Goal: Information Seeking & Learning: Learn about a topic

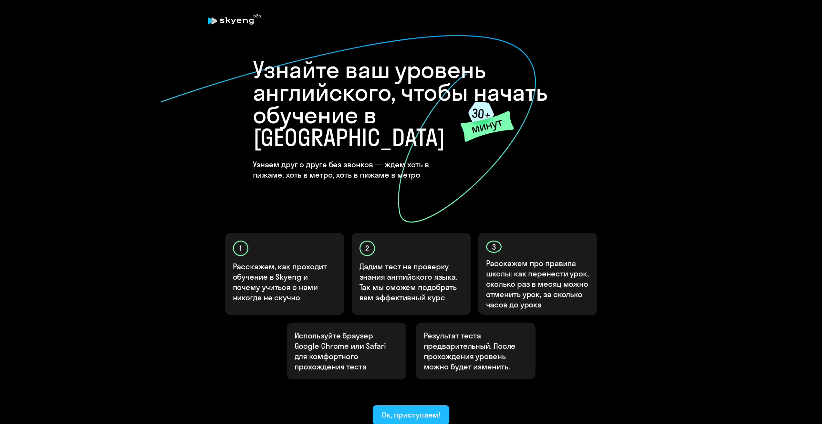
click at [430, 410] on div "Ок, приступаем!" at bounding box center [411, 415] width 59 height 10
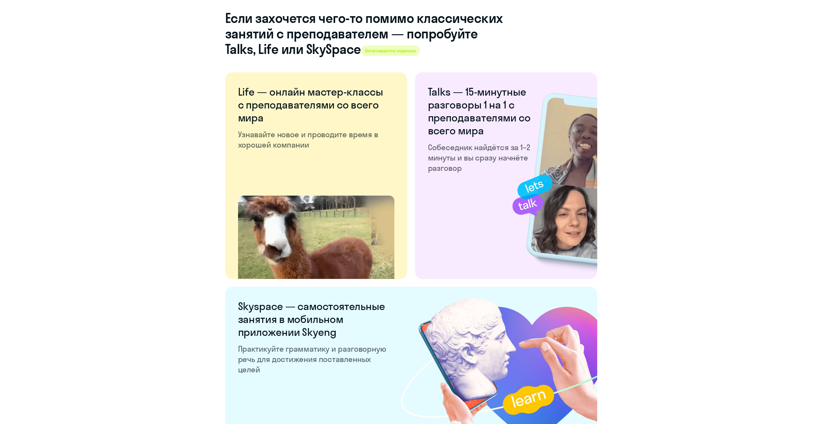
scroll to position [1073, 0]
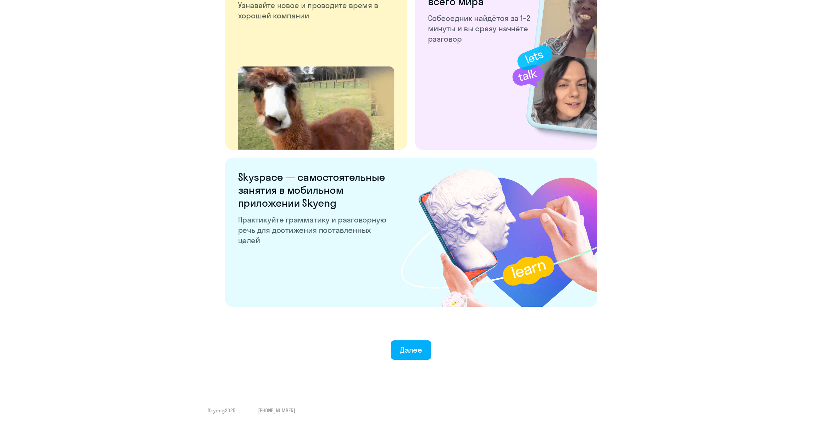
click at [420, 350] on div "Далее" at bounding box center [411, 350] width 22 height 10
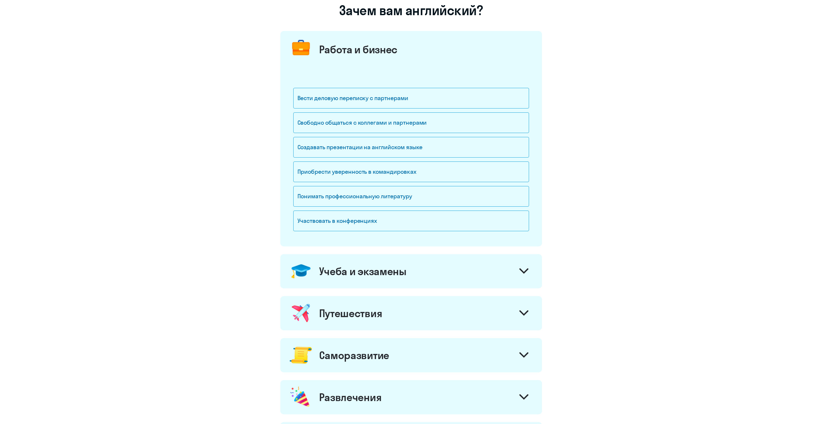
scroll to position [65, 0]
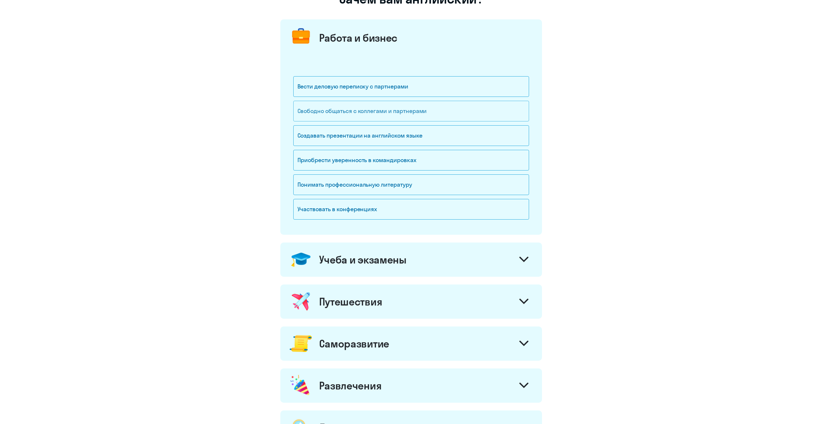
click at [459, 112] on div "Свободно общаться с коллегами и партнерами" at bounding box center [411, 111] width 236 height 21
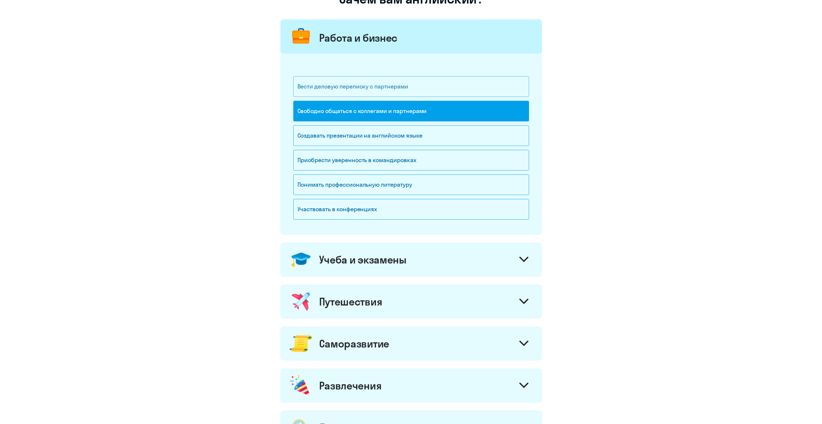
click at [446, 84] on div "Вести деловую переписку с партнерами" at bounding box center [411, 86] width 236 height 21
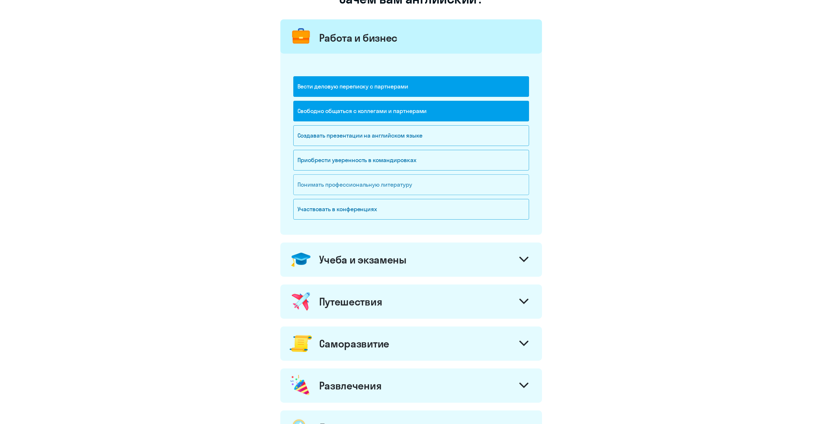
click at [448, 180] on div "Понимать профессиональную литературу" at bounding box center [411, 184] width 236 height 21
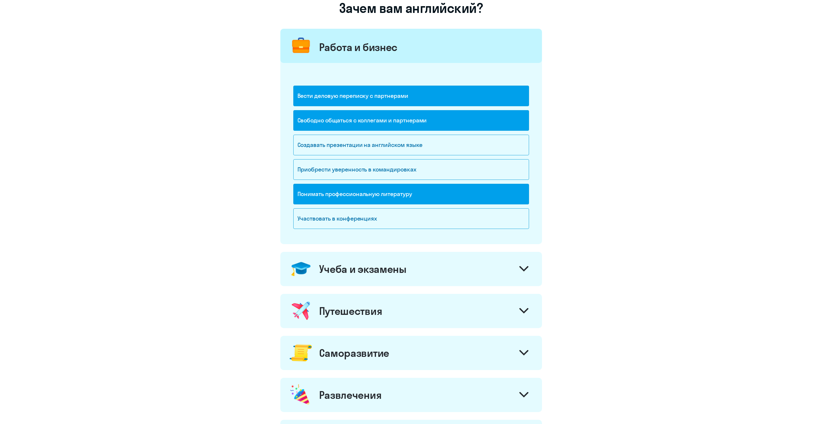
scroll to position [97, 0]
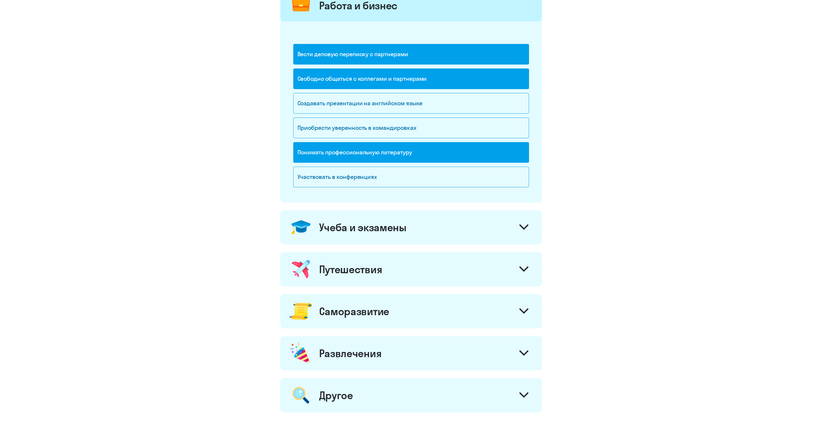
click at [502, 219] on div "Учеба и экзамены" at bounding box center [411, 227] width 262 height 34
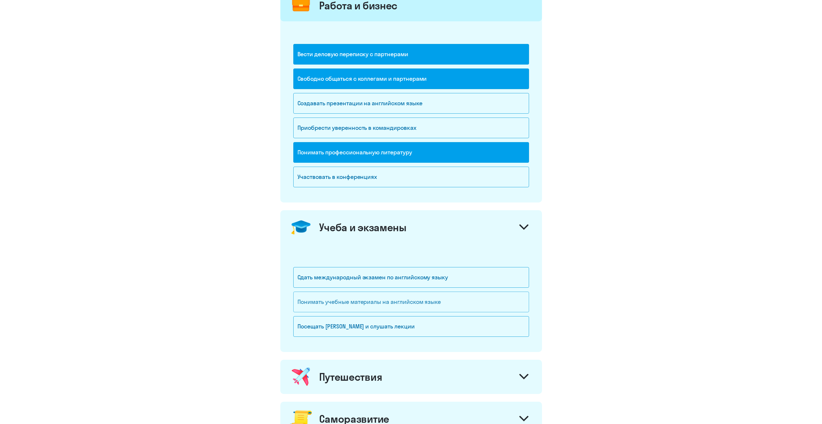
click at [498, 302] on div "Понимать учебные материалы на английском языке" at bounding box center [411, 302] width 236 height 21
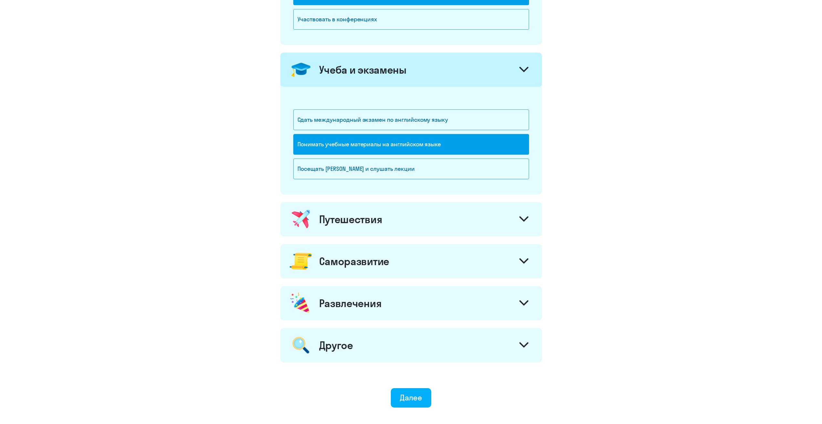
scroll to position [259, 0]
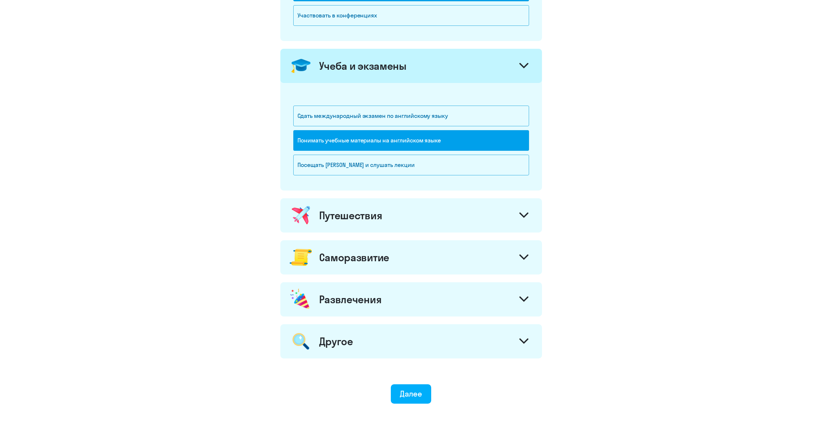
click at [495, 222] on div "Путешествия" at bounding box center [411, 215] width 262 height 34
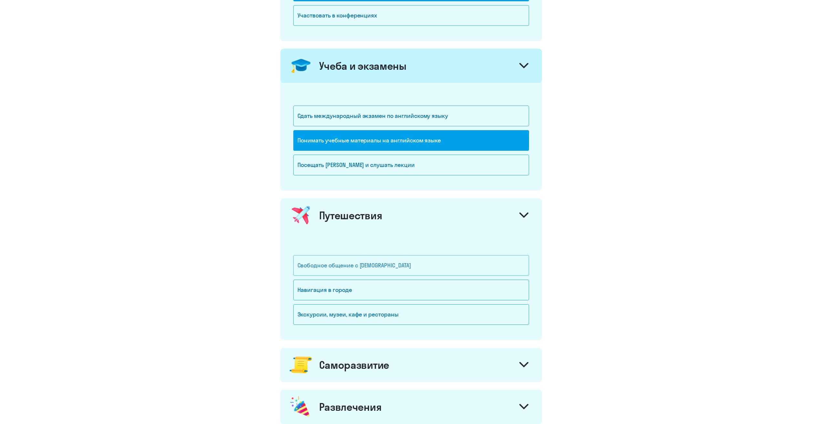
click at [483, 258] on div "Свободное общение с [DEMOGRAPHIC_DATA]" at bounding box center [411, 265] width 236 height 21
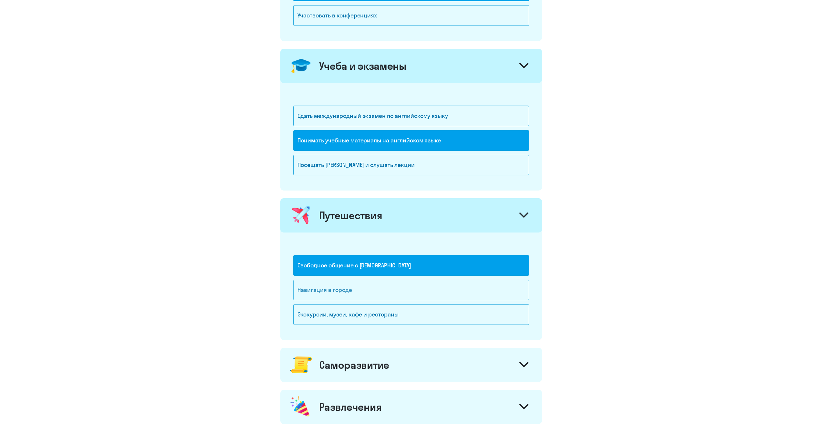
click at [476, 288] on div "Навигация в городе" at bounding box center [411, 290] width 236 height 21
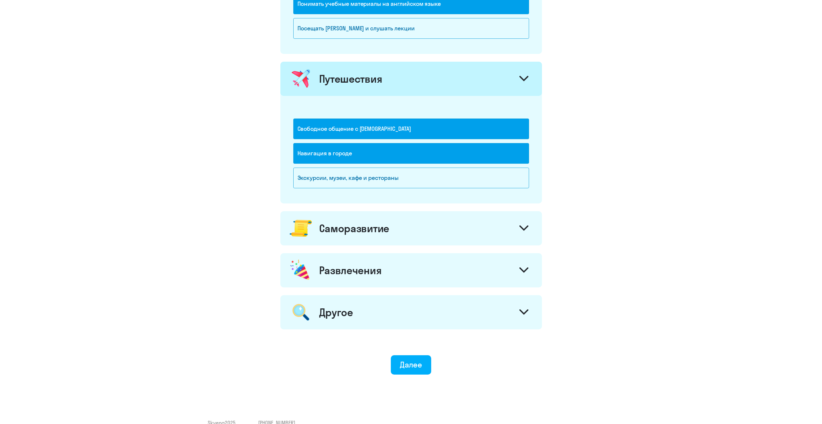
scroll to position [407, 0]
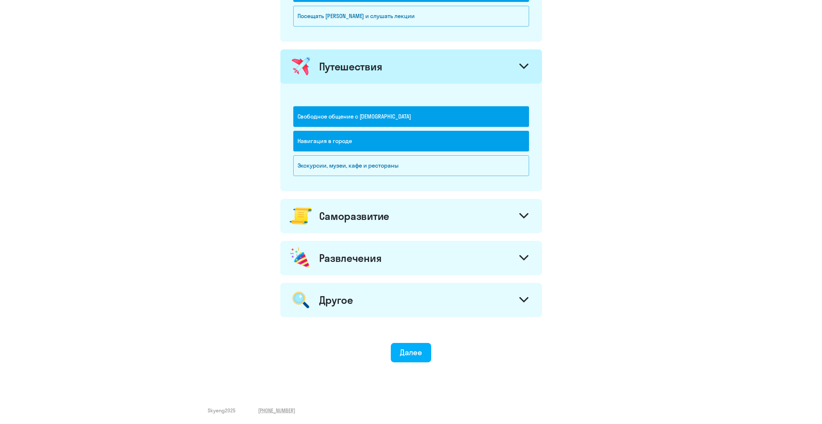
click at [484, 219] on div "Саморазвитие" at bounding box center [411, 216] width 262 height 34
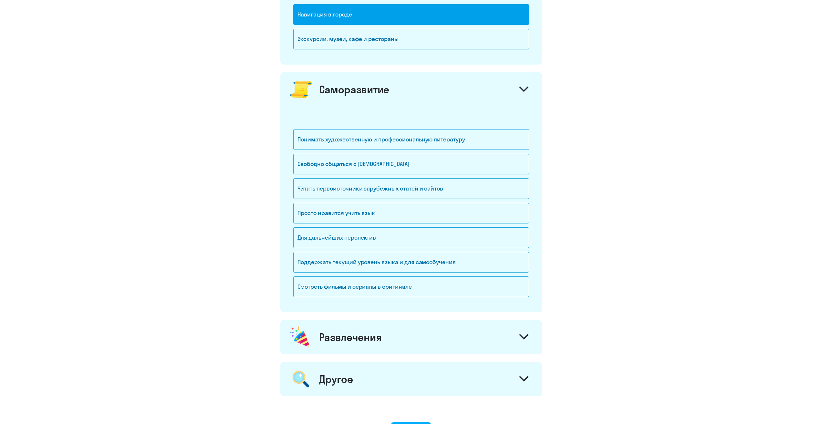
scroll to position [537, 0]
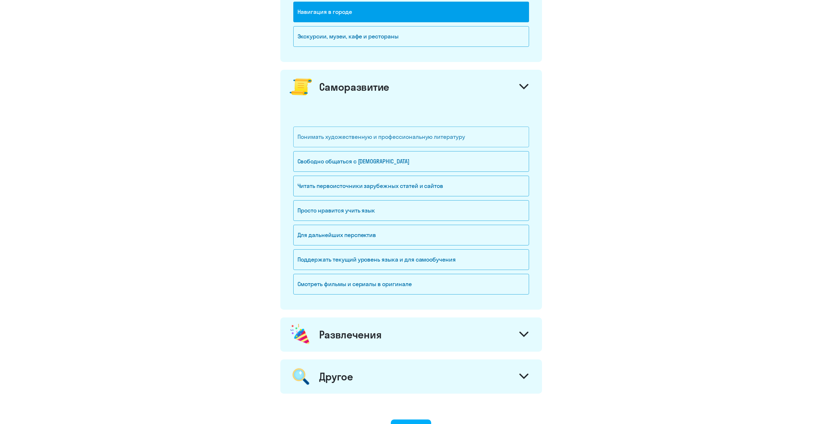
click at [484, 131] on div "Понимать художественную и профессиональную литературу" at bounding box center [411, 137] width 236 height 21
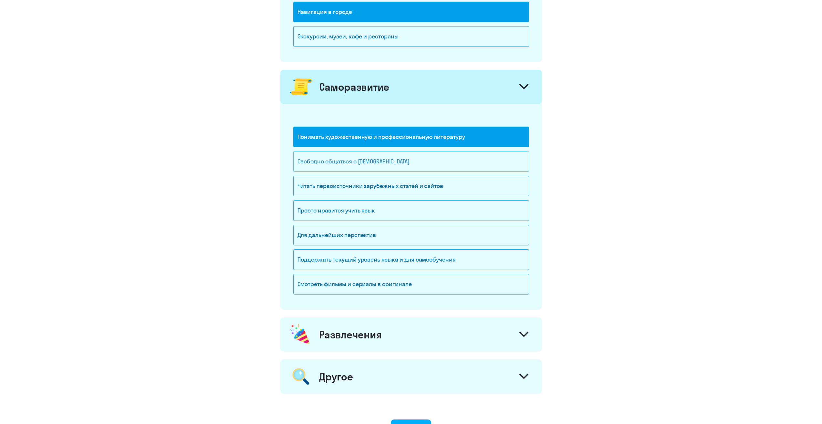
click at [485, 153] on div "Свободно общаться с [DEMOGRAPHIC_DATA]" at bounding box center [411, 161] width 236 height 21
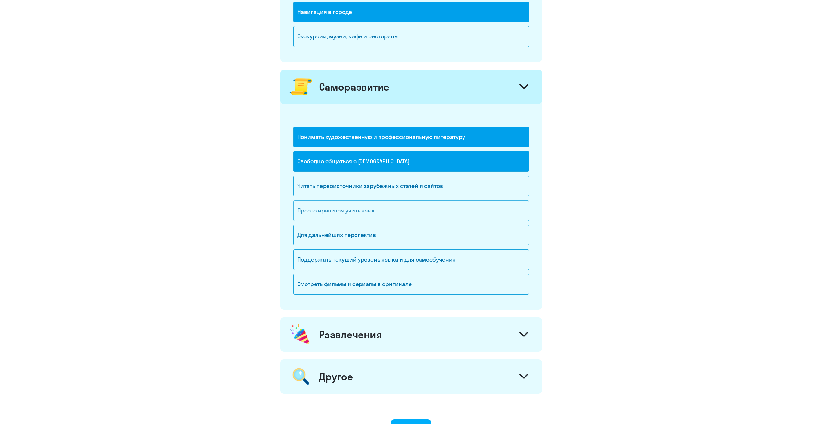
click at [455, 214] on div "Просто нравится учить язык" at bounding box center [411, 210] width 236 height 21
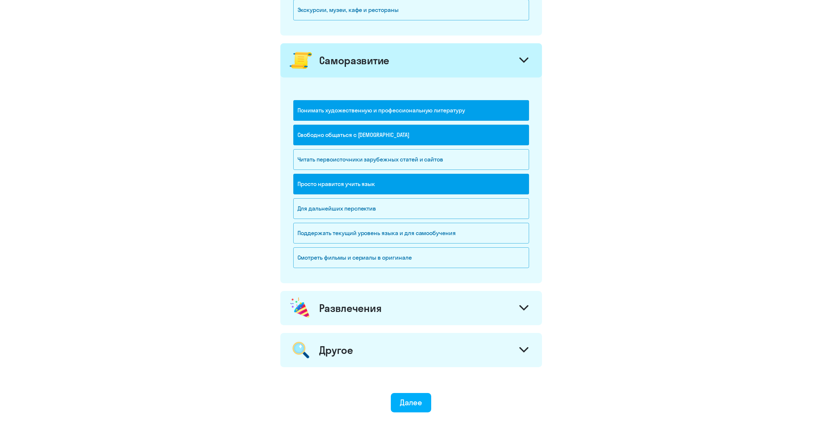
scroll to position [601, 0]
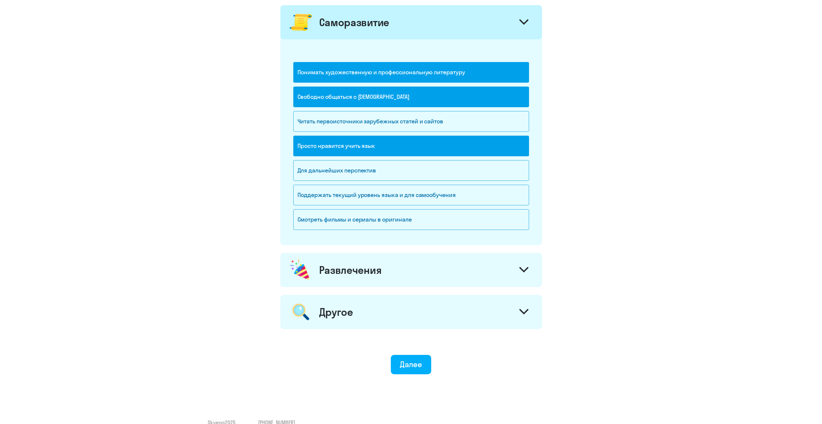
click at [459, 232] on div "Смотреть фильмы и сериалы в оригинале" at bounding box center [411, 221] width 236 height 25
click at [458, 223] on div "Смотреть фильмы и сериалы в оригинале" at bounding box center [411, 219] width 236 height 21
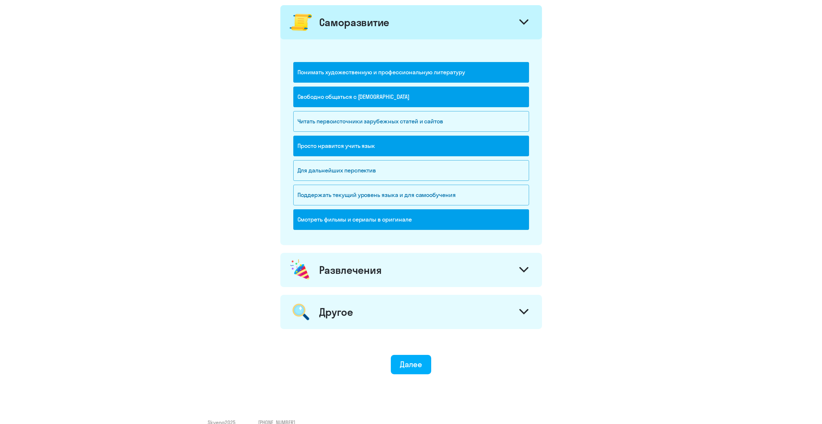
click at [455, 269] on div "Развлечения" at bounding box center [411, 270] width 262 height 34
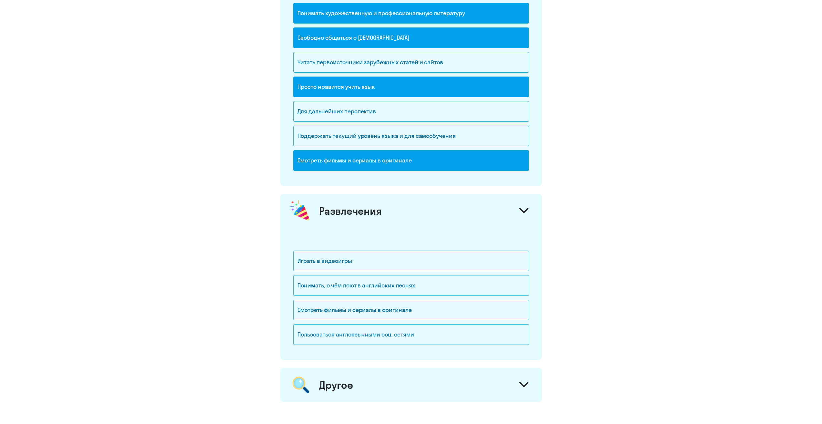
scroll to position [666, 0]
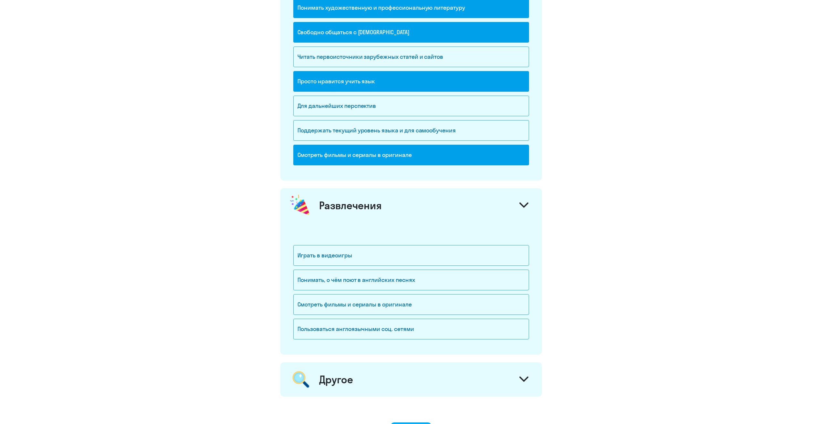
click at [464, 193] on div "Развлечения" at bounding box center [411, 205] width 262 height 34
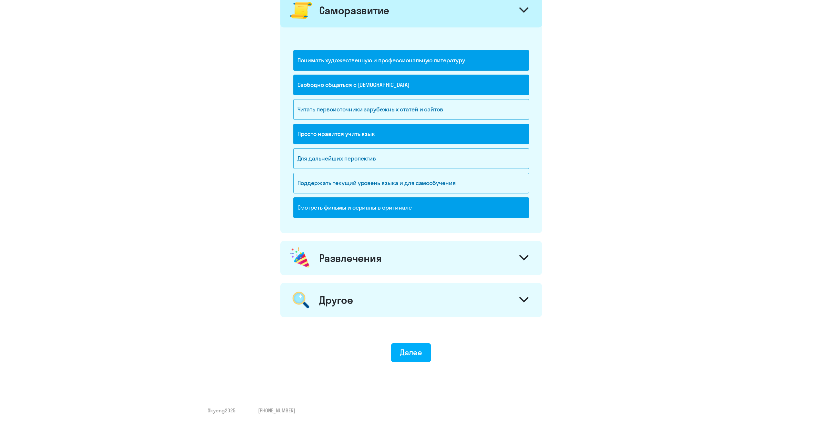
click at [462, 301] on div "Другое" at bounding box center [411, 300] width 262 height 34
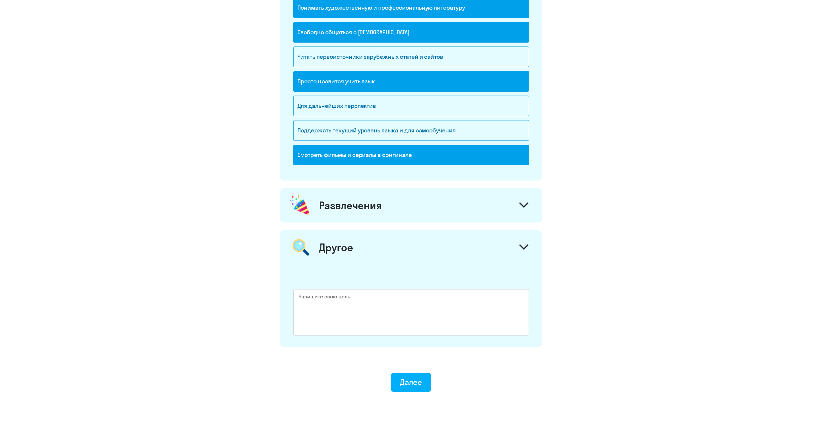
click at [478, 248] on div "Другое" at bounding box center [411, 247] width 262 height 34
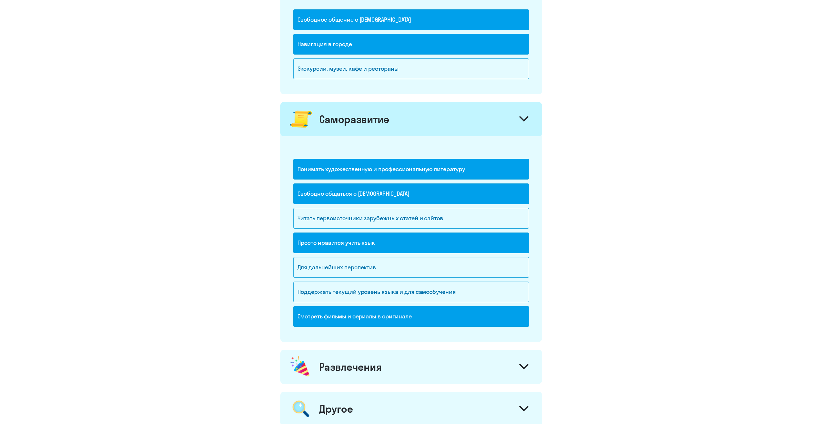
scroll to position [613, 0]
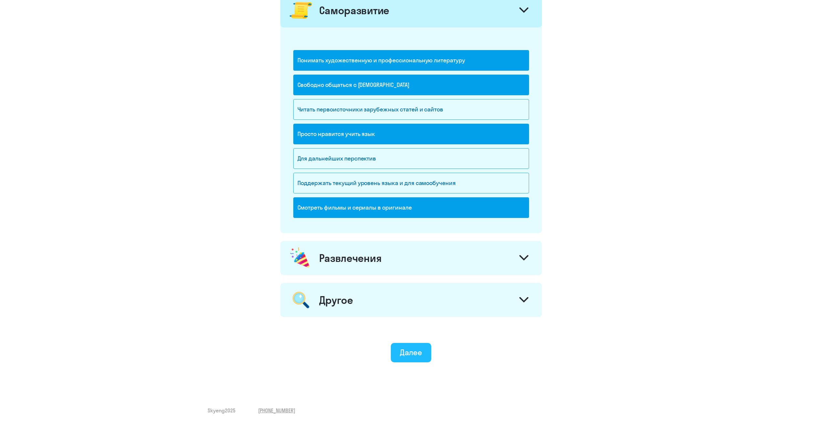
click at [409, 353] on div "Далее" at bounding box center [411, 352] width 22 height 10
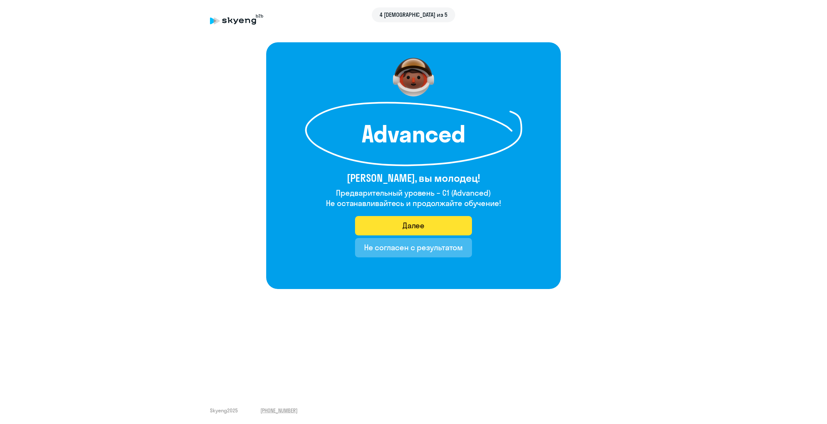
click at [454, 222] on button "Далее" at bounding box center [413, 225] width 117 height 19
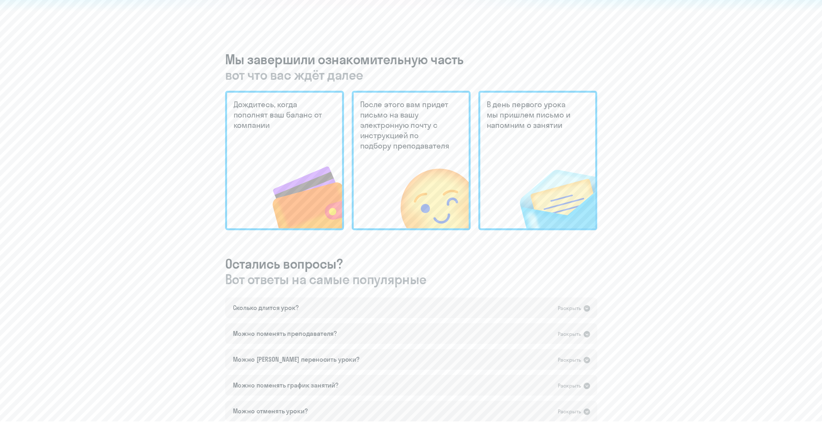
scroll to position [226, 0]
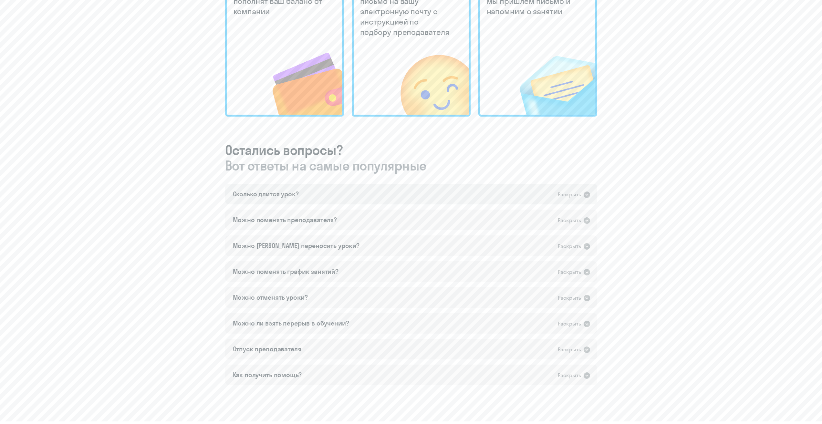
click at [402, 192] on div "Сколько длится урок? Раскрыть" at bounding box center [411, 194] width 372 height 21
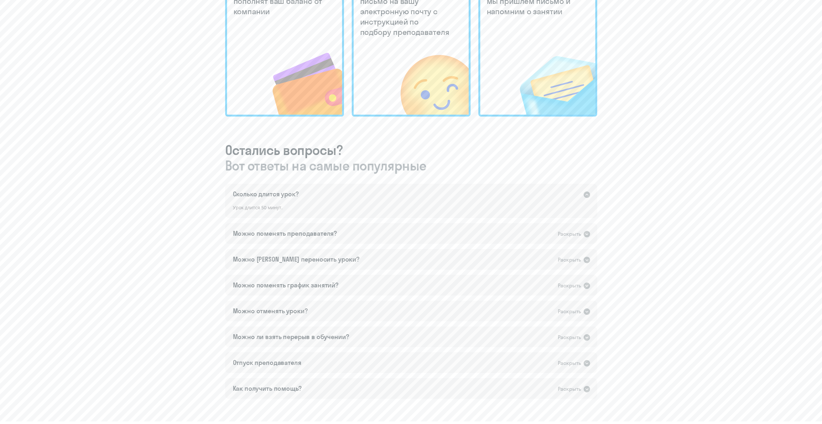
click at [402, 192] on div "Сколько длится урок? Раскрыть" at bounding box center [411, 194] width 372 height 21
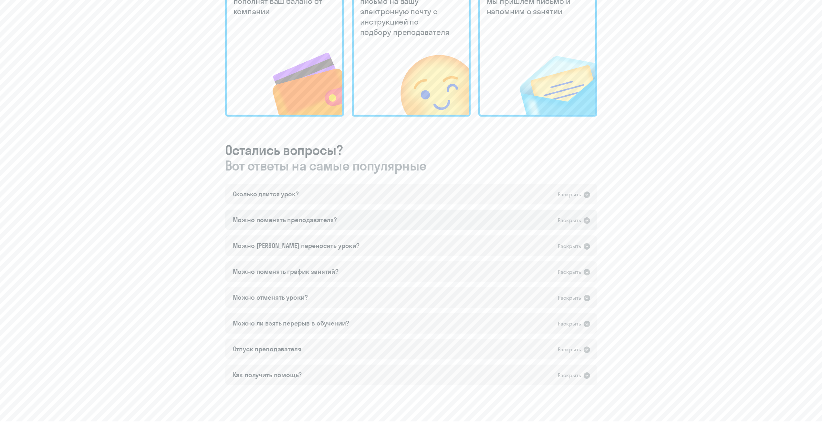
click at [409, 227] on div "Можно поменять преподавателя? Раскрыть" at bounding box center [411, 220] width 372 height 21
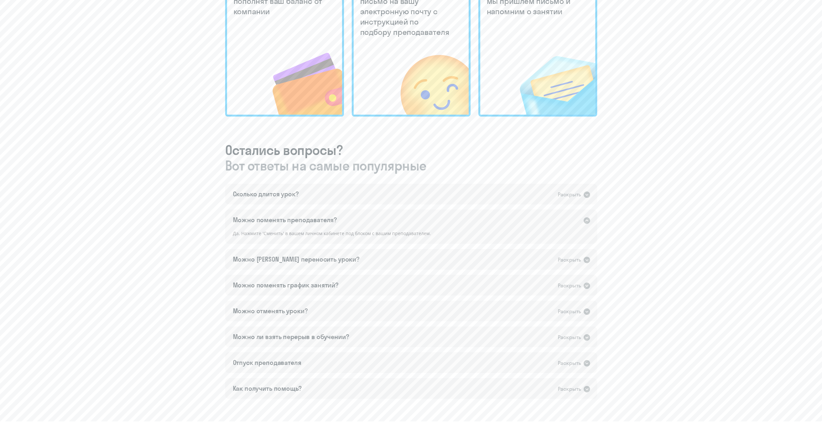
click at [409, 227] on div "Можно поменять преподавателя? Раскрыть" at bounding box center [411, 220] width 372 height 21
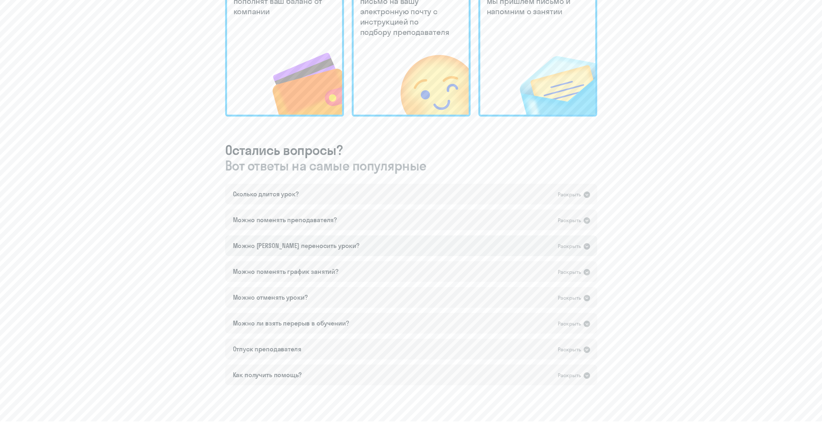
click at [406, 245] on div "Можно [PERSON_NAME] переносить уроки? Раскрыть" at bounding box center [411, 246] width 372 height 21
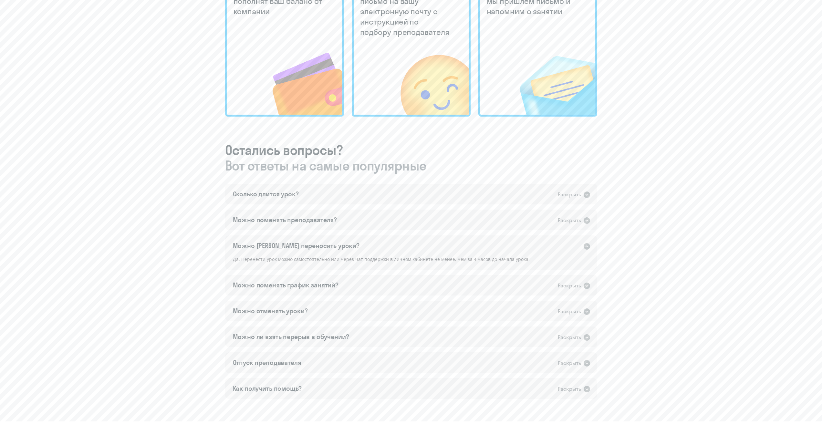
click at [405, 244] on div "Можно [PERSON_NAME] переносить уроки? Раскрыть" at bounding box center [411, 246] width 372 height 21
